Goal: Find specific page/section: Find specific page/section

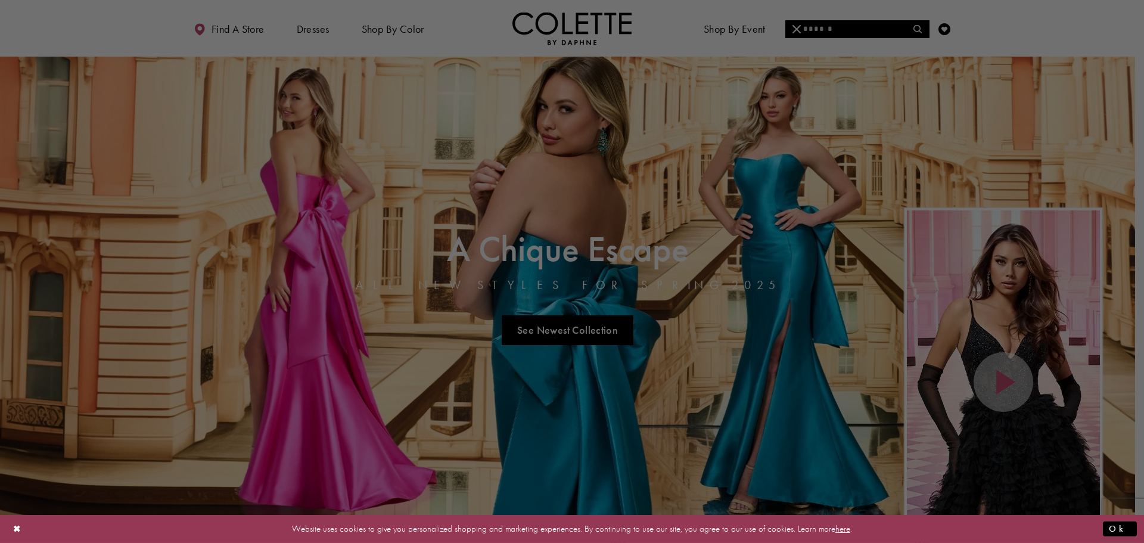
click at [838, 30] on div at bounding box center [577, 274] width 1155 height 548
click at [878, 29] on div at bounding box center [577, 274] width 1155 height 548
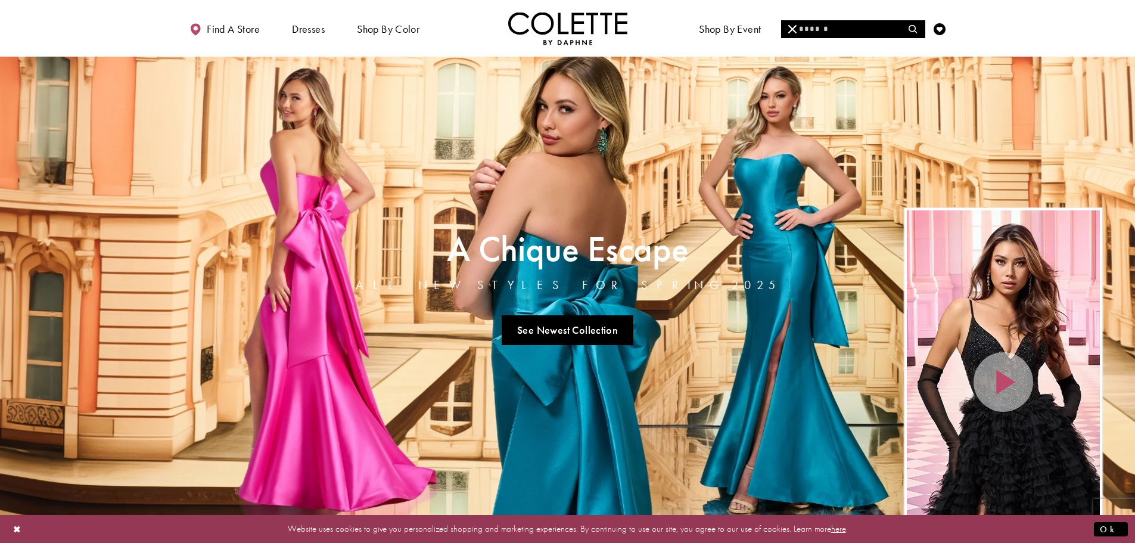
click at [826, 30] on input "Search" at bounding box center [853, 29] width 144 height 18
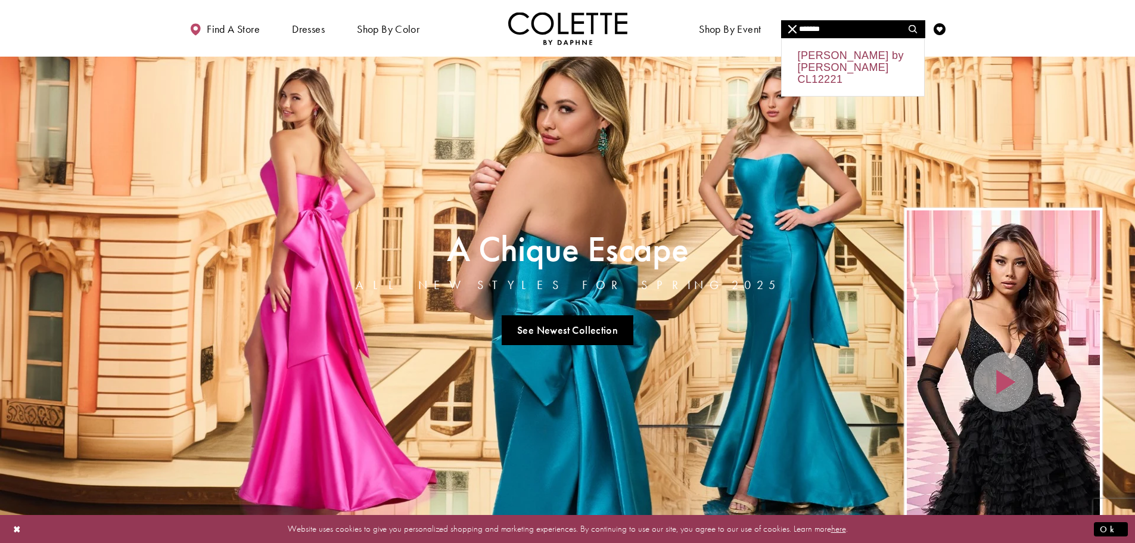
click at [847, 57] on div "Colette by Daphne CL12221" at bounding box center [853, 67] width 142 height 57
type input "**********"
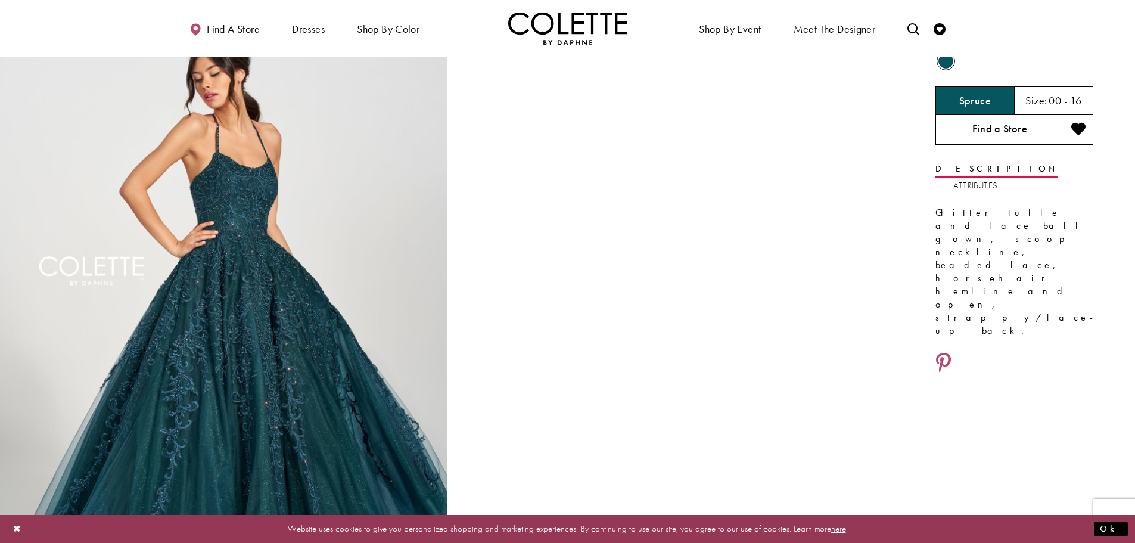
scroll to position [60, 0]
